Goal: Transaction & Acquisition: Purchase product/service

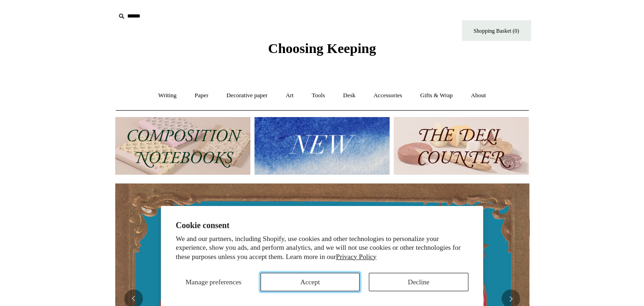
click at [335, 279] on button "Accept" at bounding box center [311, 282] width 100 height 18
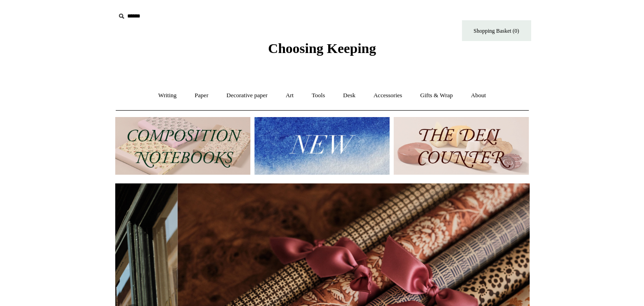
scroll to position [0, 828]
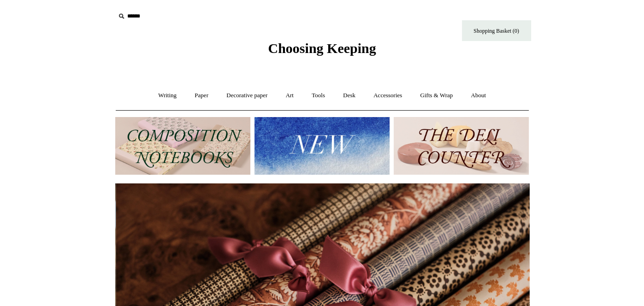
click at [508, 155] on img at bounding box center [461, 146] width 135 height 58
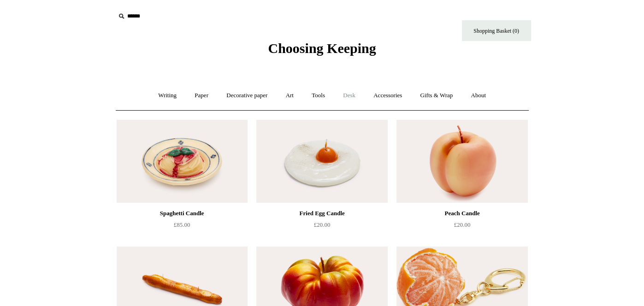
click at [356, 91] on link "Desk +" at bounding box center [349, 95] width 29 height 24
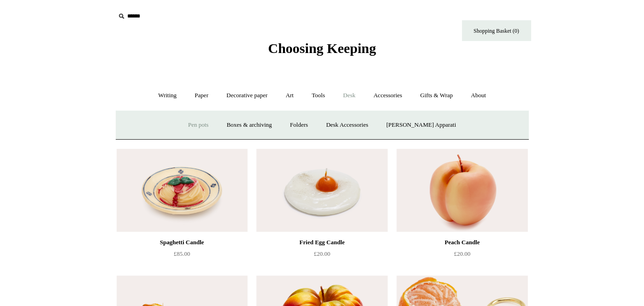
click at [202, 129] on link "Pen pots" at bounding box center [198, 125] width 37 height 24
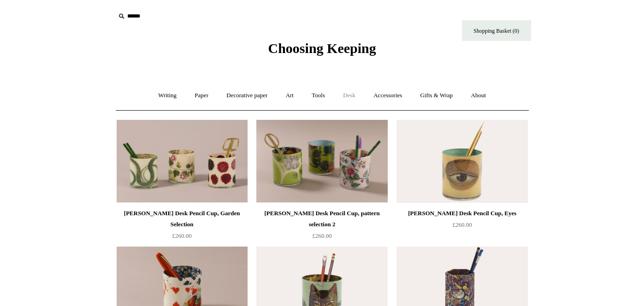
click at [357, 98] on link "Desk +" at bounding box center [349, 95] width 29 height 24
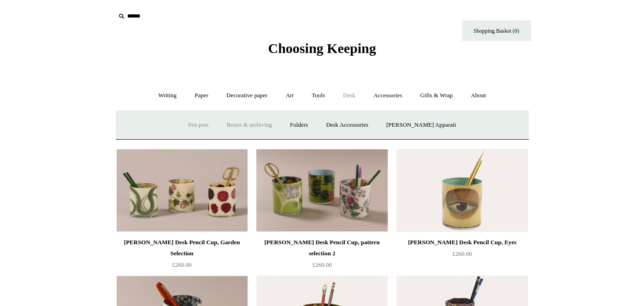
click at [251, 125] on link "Boxes & archiving" at bounding box center [250, 125] width 62 height 24
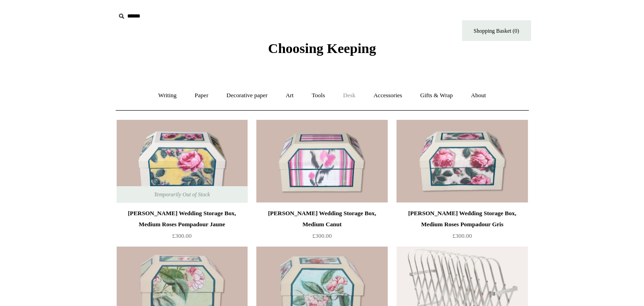
click at [345, 93] on link "Desk +" at bounding box center [349, 95] width 29 height 24
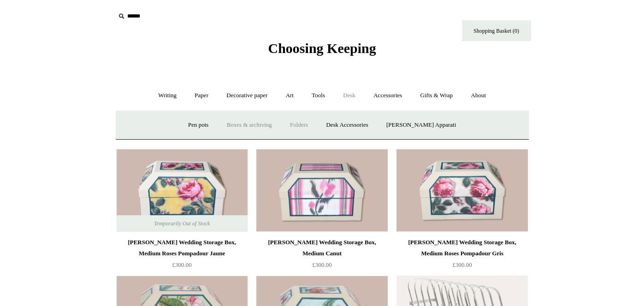
click at [316, 122] on link "Folders" at bounding box center [299, 125] width 35 height 24
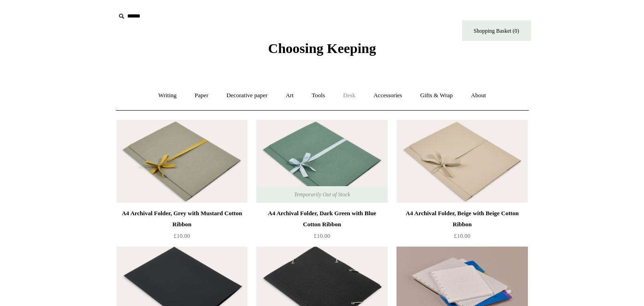
click at [356, 92] on link "Desk +" at bounding box center [349, 95] width 29 height 24
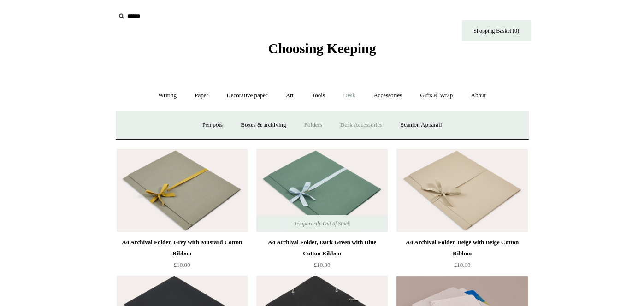
click at [376, 125] on link "Desk Accessories" at bounding box center [361, 125] width 59 height 24
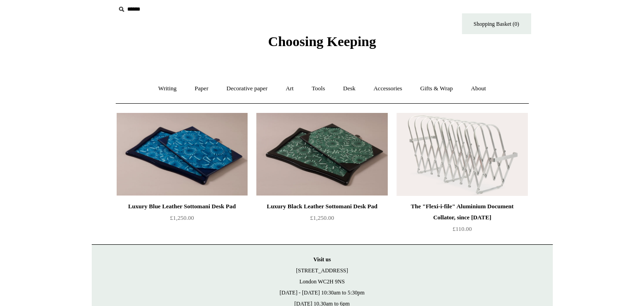
scroll to position [7, 0]
click at [356, 87] on link "Desk +" at bounding box center [349, 89] width 29 height 24
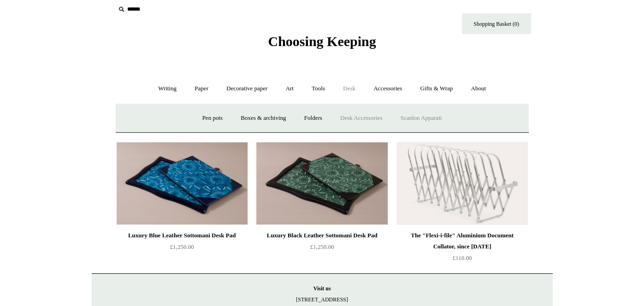
click at [433, 119] on link "Scanlon Apparati" at bounding box center [422, 118] width 58 height 24
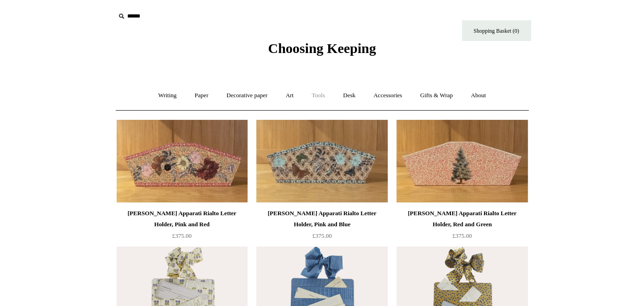
click at [320, 95] on link "Tools +" at bounding box center [319, 95] width 30 height 24
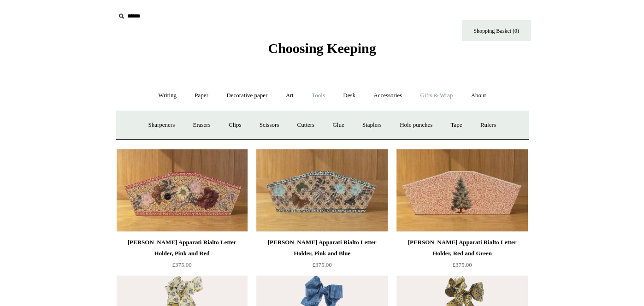
click at [442, 101] on link "Gifts & Wrap +" at bounding box center [436, 95] width 49 height 24
click at [133, 22] on input "text" at bounding box center [171, 16] width 113 height 17
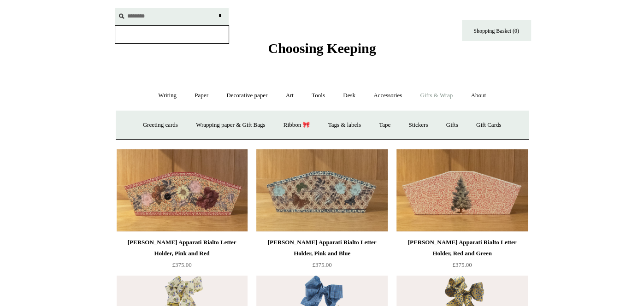
type input "********"
click at [216, 8] on input "*" at bounding box center [220, 16] width 9 height 16
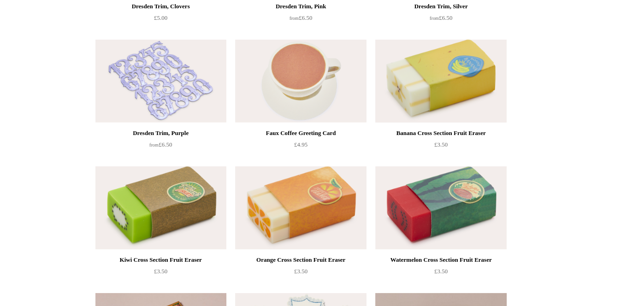
scroll to position [1933, 0]
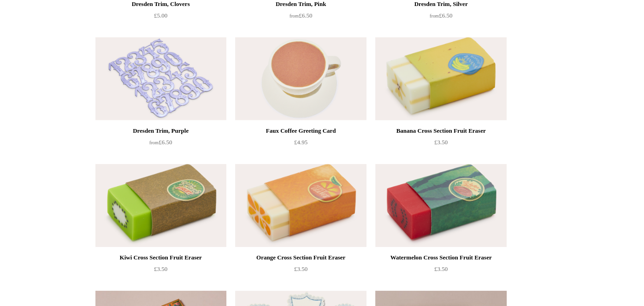
click at [420, 88] on img at bounding box center [441, 78] width 131 height 83
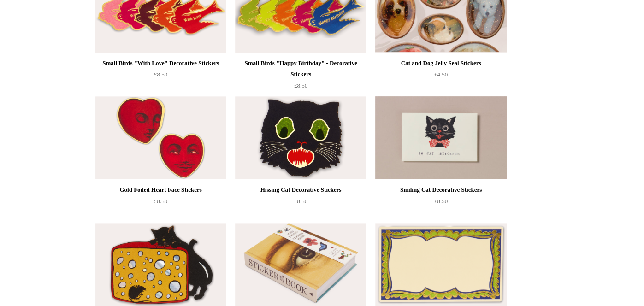
scroll to position [223, 0]
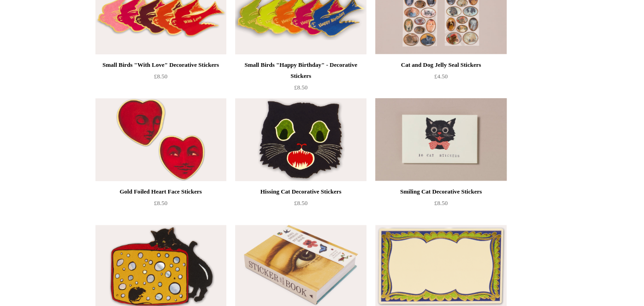
click at [441, 153] on img at bounding box center [441, 139] width 131 height 83
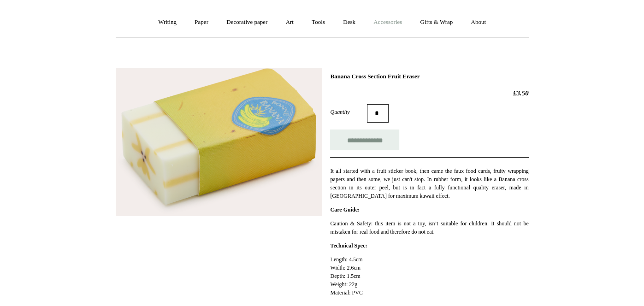
scroll to position [89, 0]
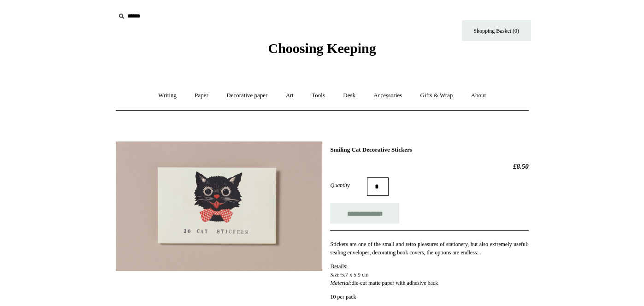
click at [323, 45] on span "Choosing Keeping" at bounding box center [322, 48] width 108 height 15
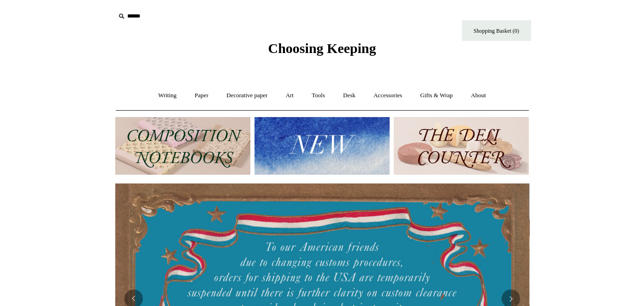
click at [429, 156] on img at bounding box center [461, 146] width 135 height 58
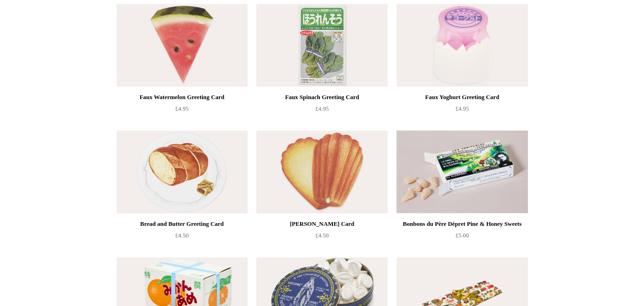
scroll to position [624, 0]
click at [337, 166] on img at bounding box center [321, 171] width 131 height 83
